Goal: Information Seeking & Learning: Find specific fact

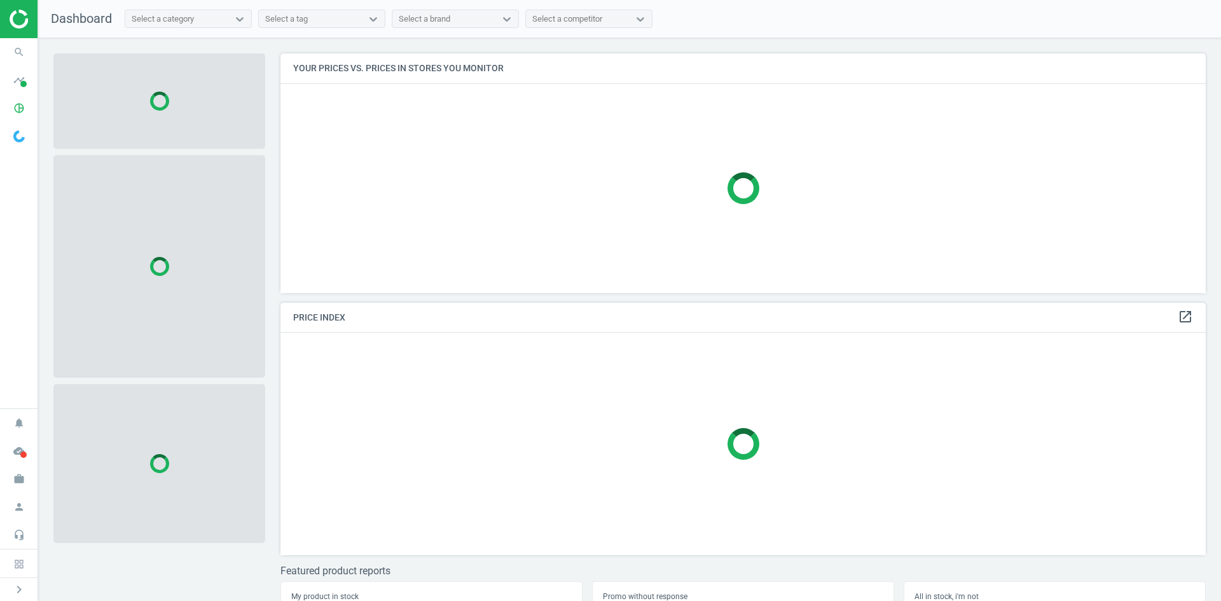
scroll to position [259, 936]
click at [9, 53] on icon "search" at bounding box center [19, 52] width 24 height 24
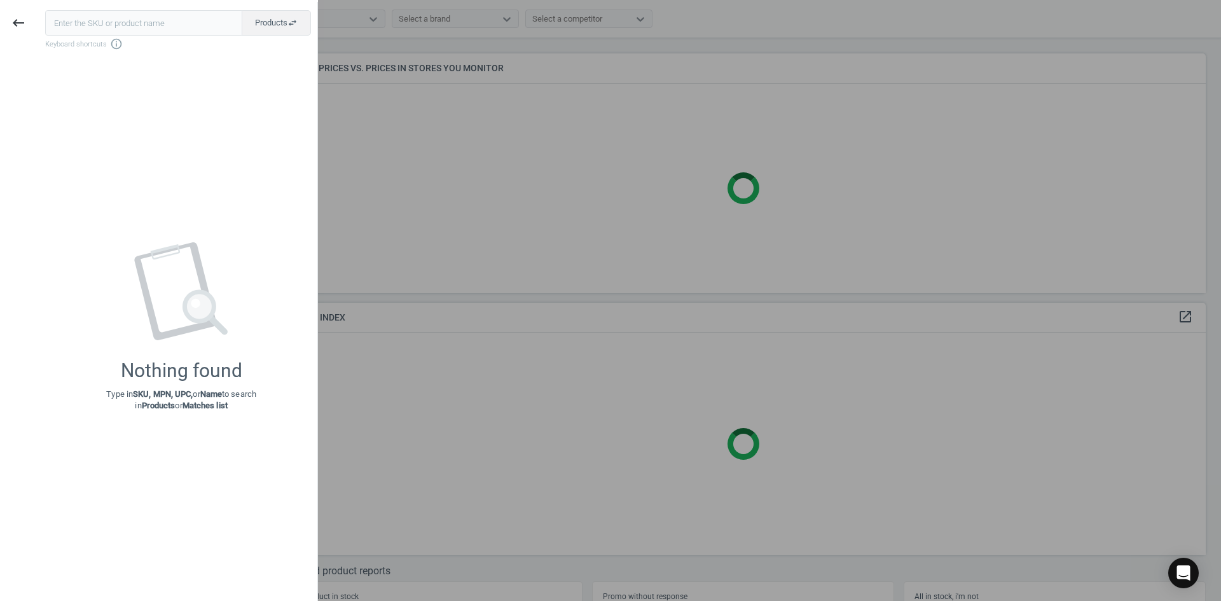
click at [89, 30] on input "text" at bounding box center [143, 22] width 197 height 25
type input "18729338"
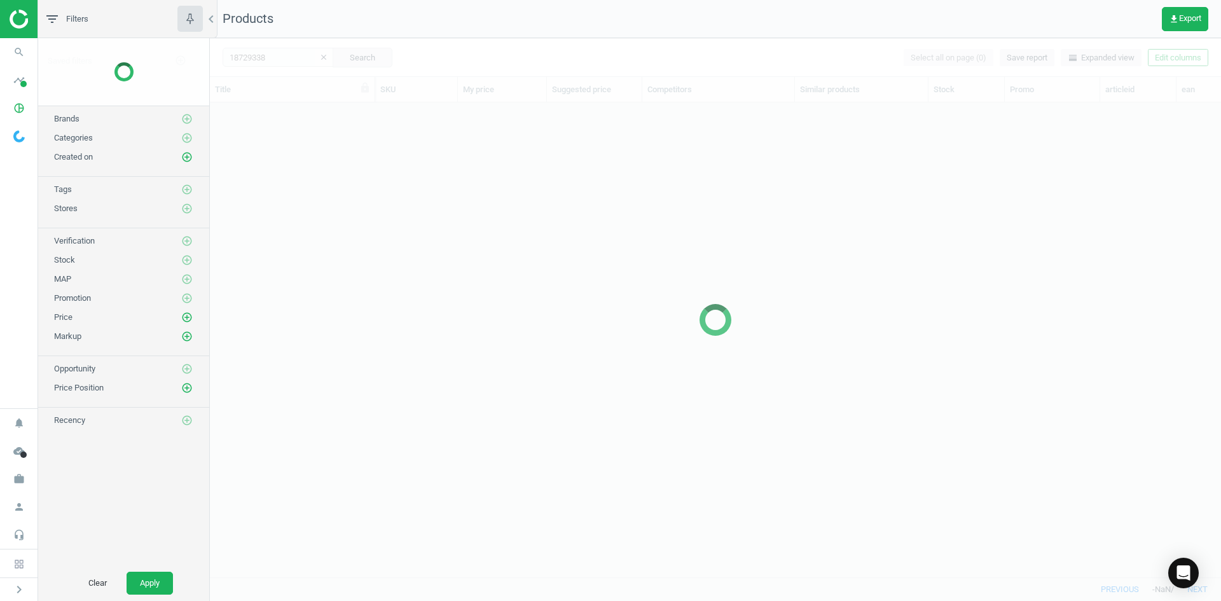
scroll to position [455, 1002]
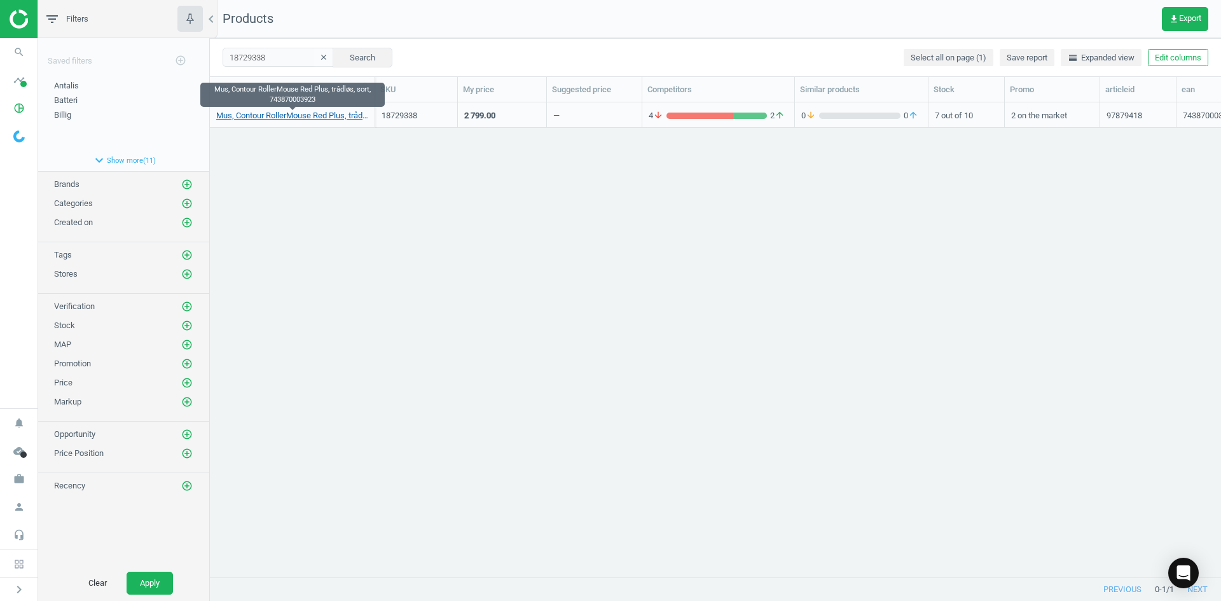
click at [277, 117] on link "Mus, Contour RollerMouse Red Plus, trådløs, sort, 743870003923" at bounding box center [292, 115] width 152 height 11
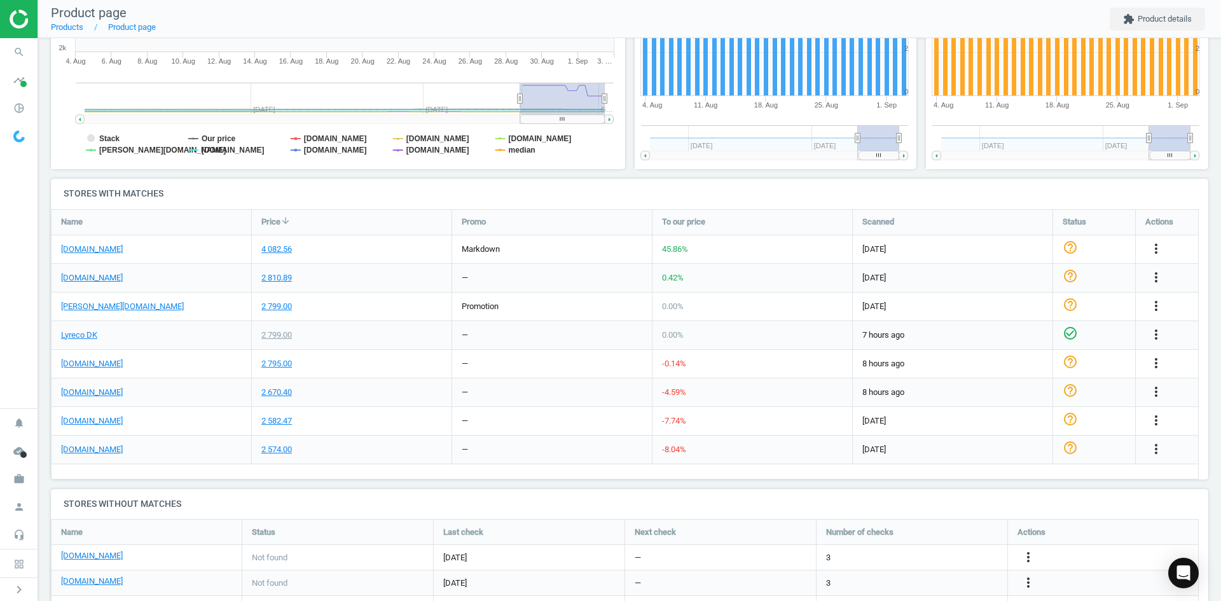
scroll to position [347, 0]
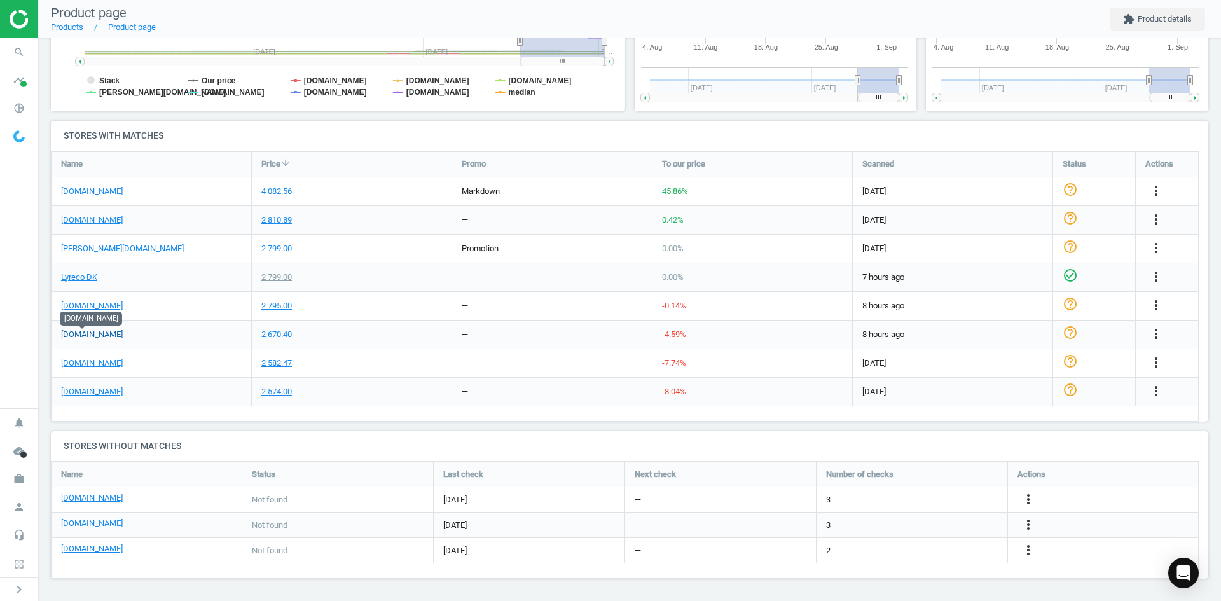
click at [92, 335] on link "[DOMAIN_NAME]" at bounding box center [92, 334] width 62 height 11
